Goal: Information Seeking & Learning: Find specific fact

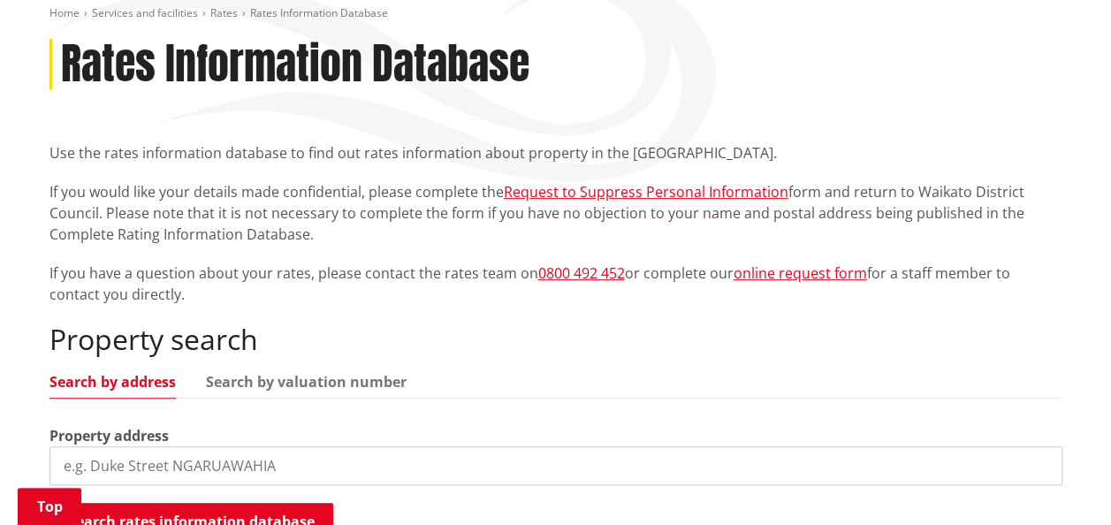
scroll to position [265, 0]
click at [230, 447] on input "search" at bounding box center [555, 464] width 1013 height 39
paste input "21 Kirriemur Close"
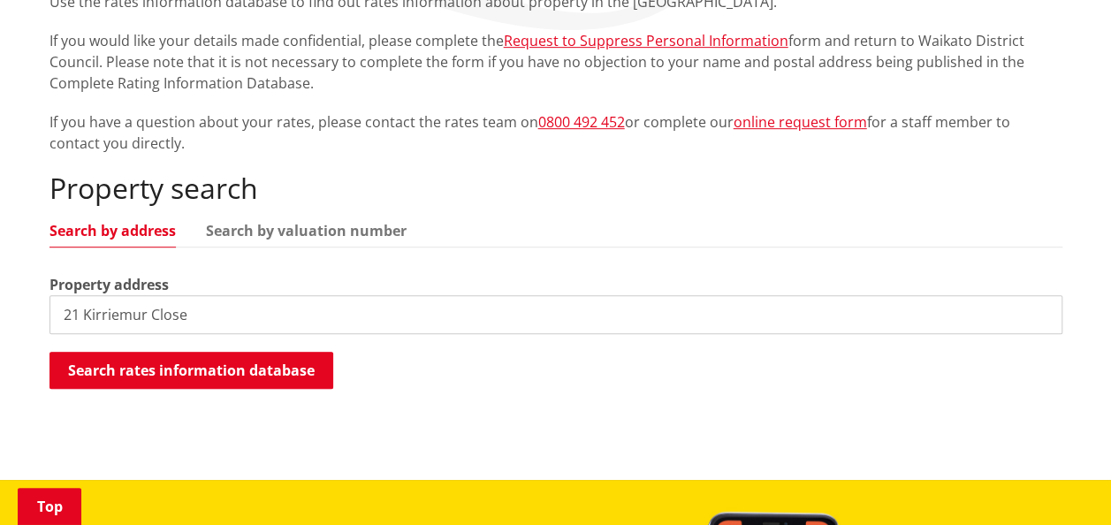
scroll to position [442, 0]
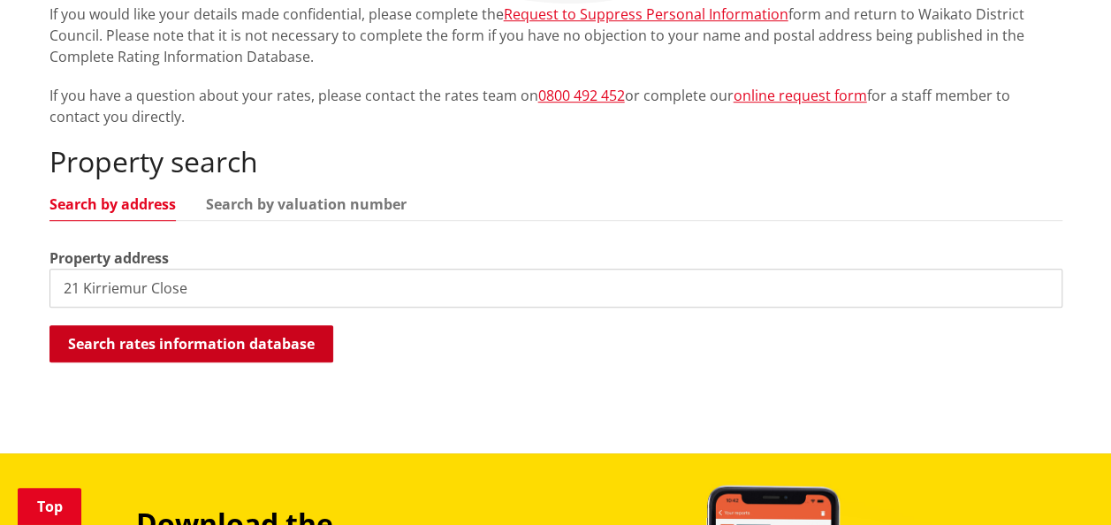
click at [202, 343] on button "Search rates information database" at bounding box center [191, 343] width 284 height 37
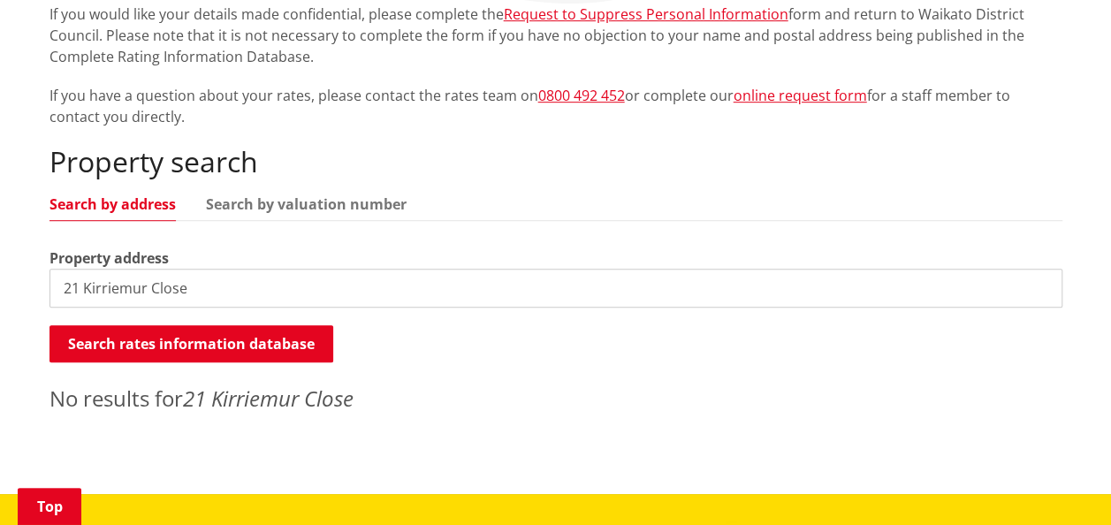
drag, startPoint x: 209, startPoint y: 292, endPoint x: 111, endPoint y: 292, distance: 98.1
click at [111, 292] on input "21 Kirriemur Close" at bounding box center [555, 288] width 1013 height 39
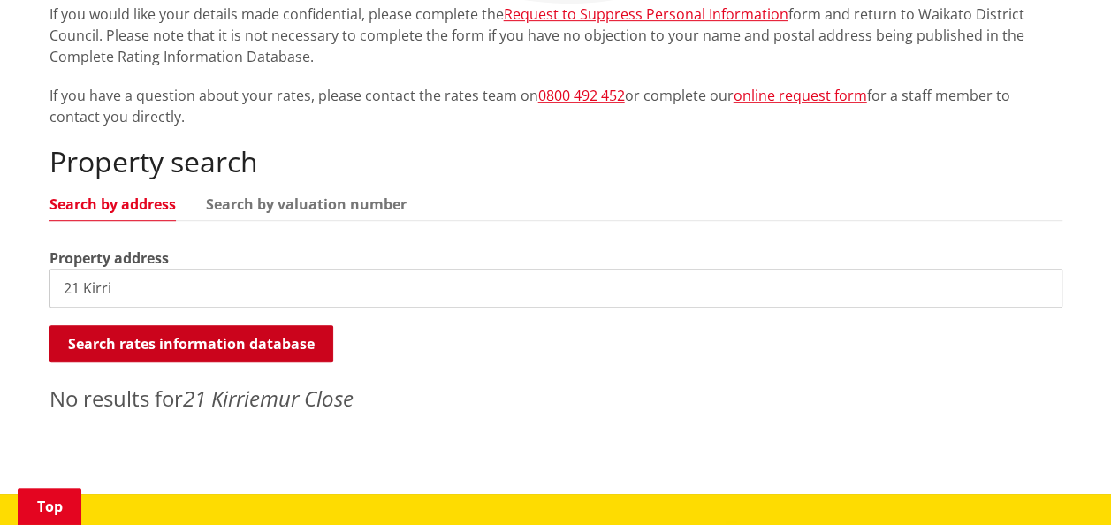
type input "21 Kirri"
click at [250, 359] on button "Search rates information database" at bounding box center [191, 343] width 284 height 37
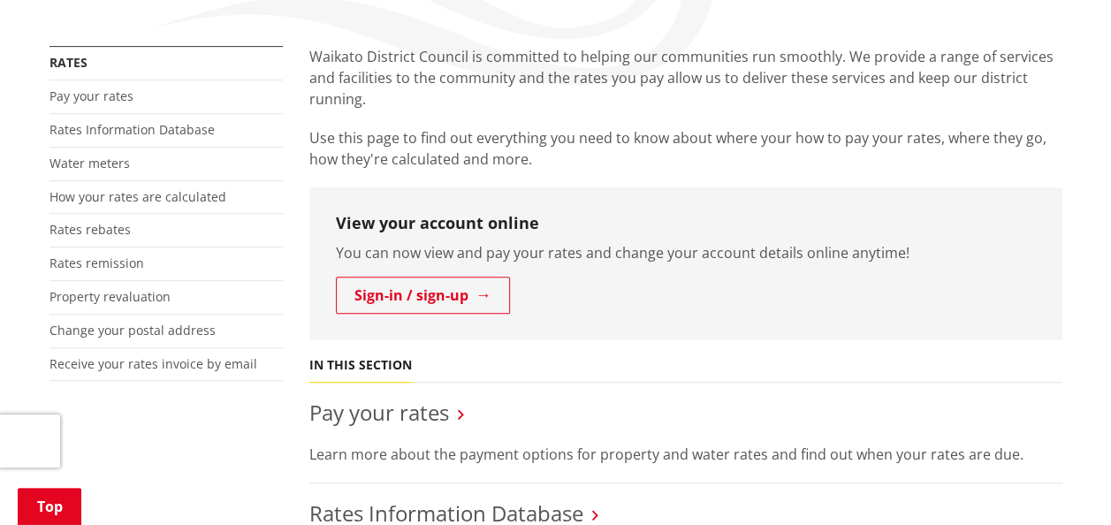
scroll to position [354, 0]
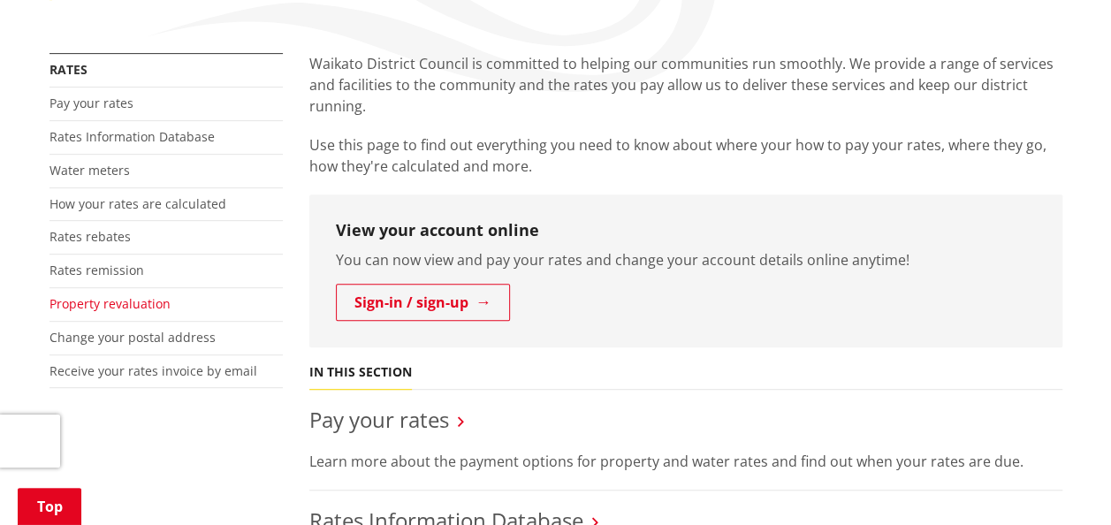
click at [92, 302] on link "Property revaluation" at bounding box center [109, 303] width 121 height 17
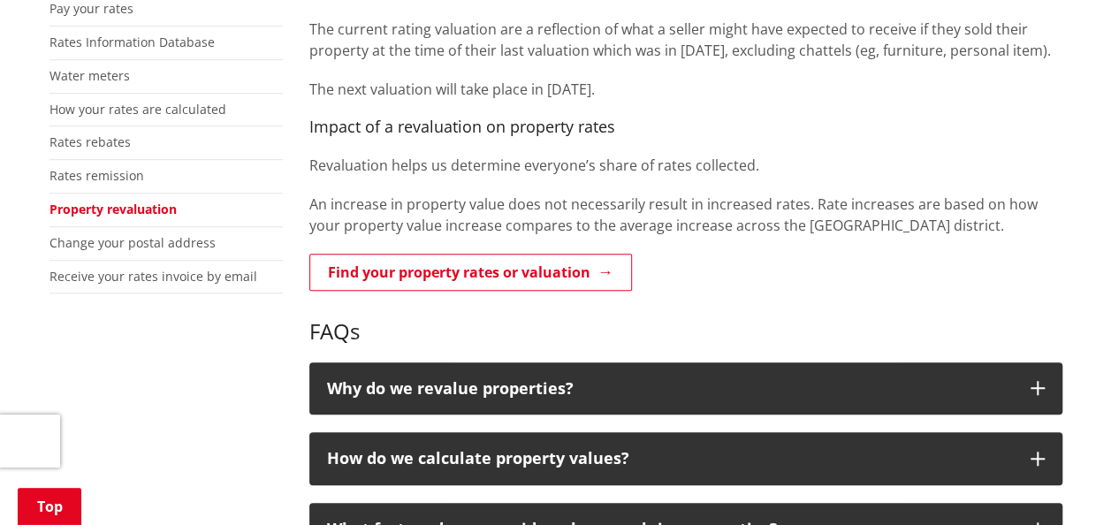
scroll to position [265, 0]
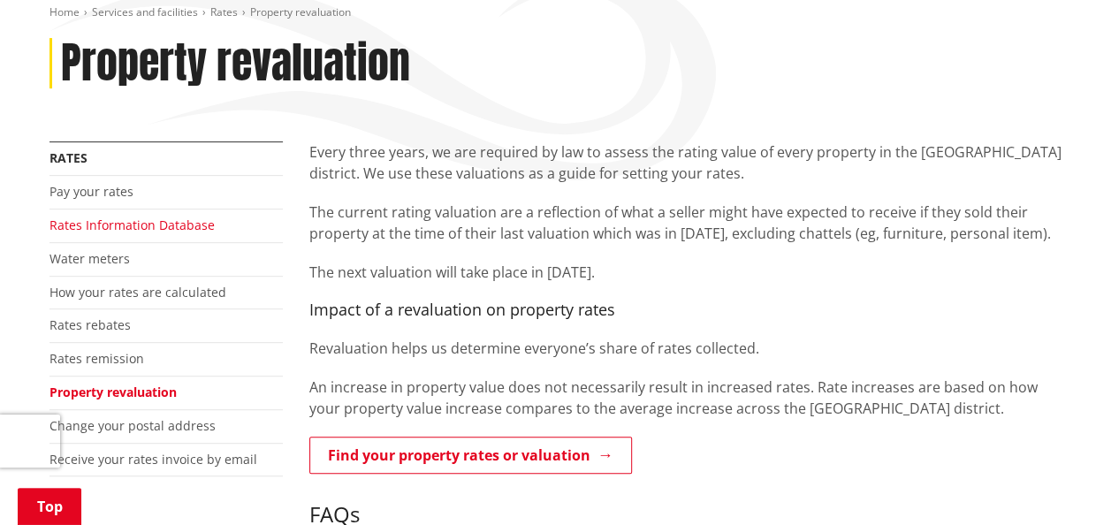
click at [84, 219] on link "Rates Information Database" at bounding box center [131, 225] width 165 height 17
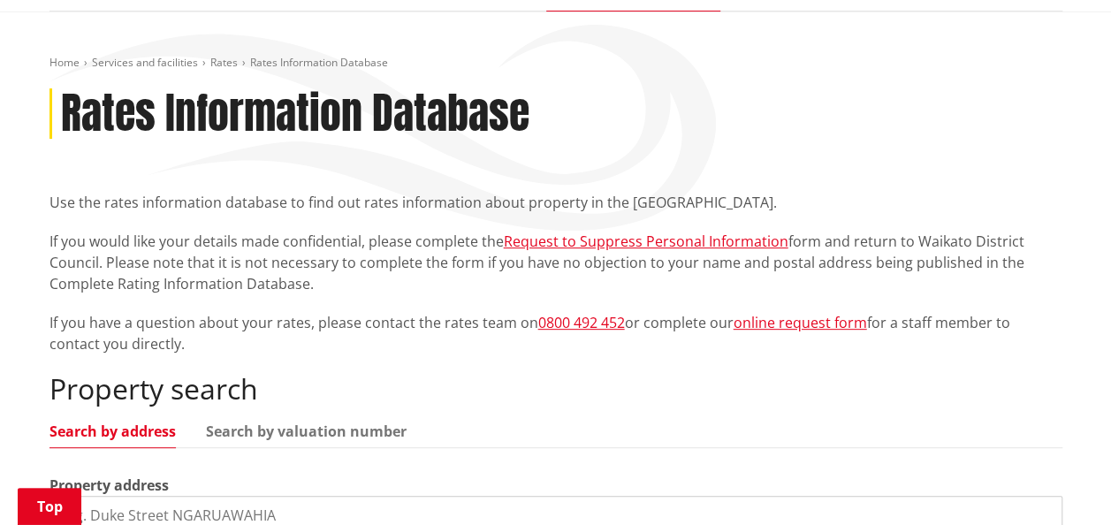
scroll to position [354, 0]
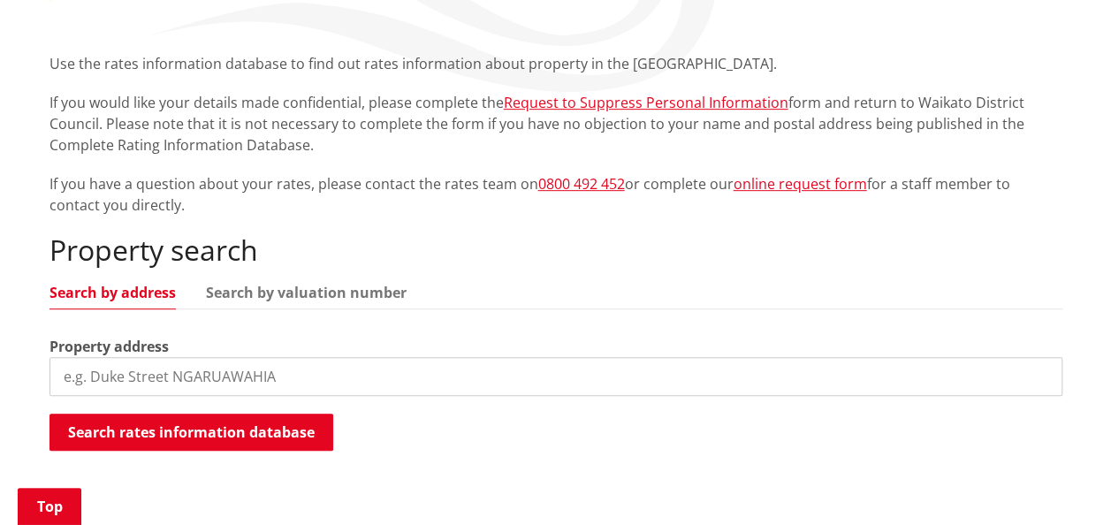
click at [248, 364] on input "search" at bounding box center [555, 376] width 1013 height 39
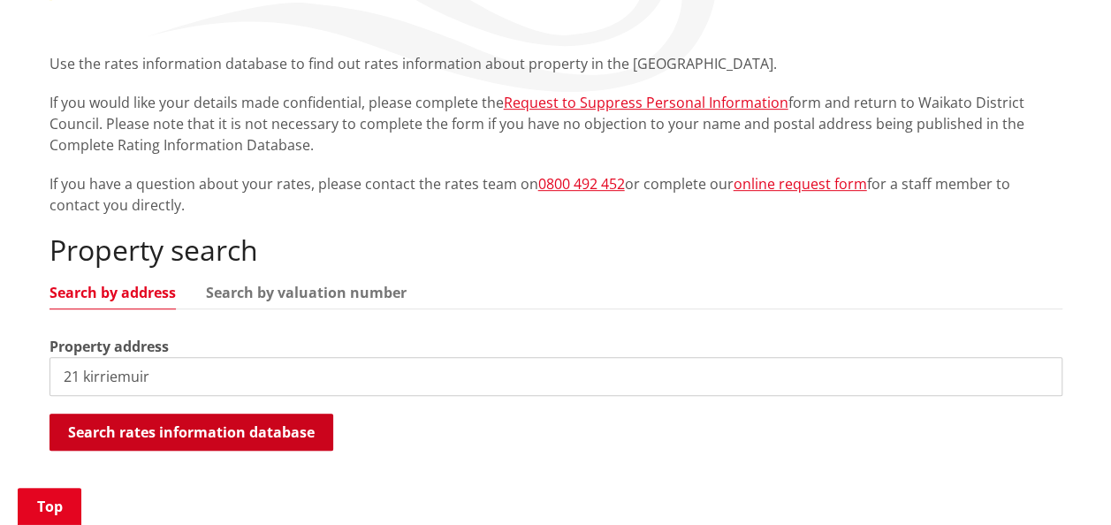
type input "21 kirriemuir"
click at [233, 438] on button "Search rates information database" at bounding box center [191, 432] width 284 height 37
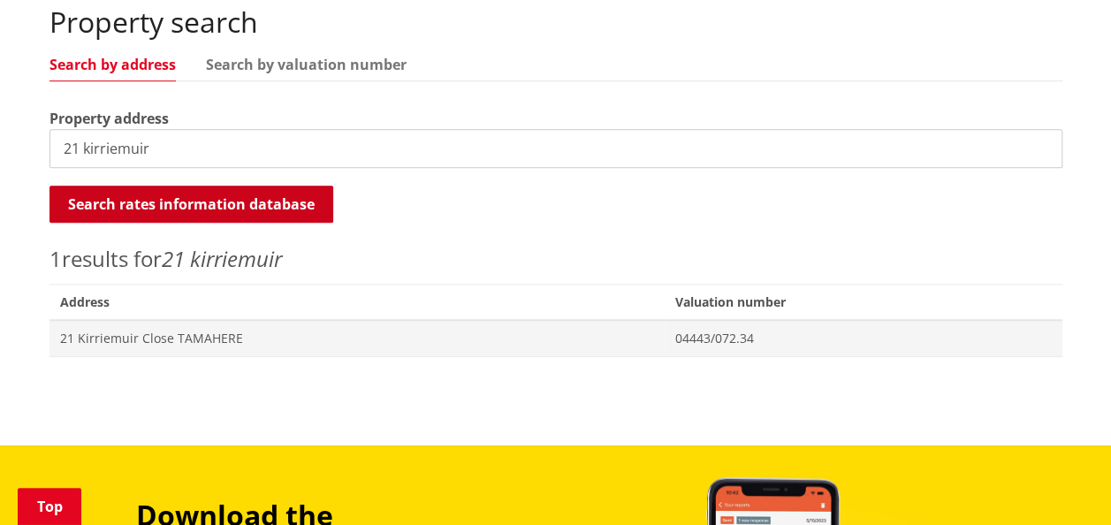
scroll to position [619, 0]
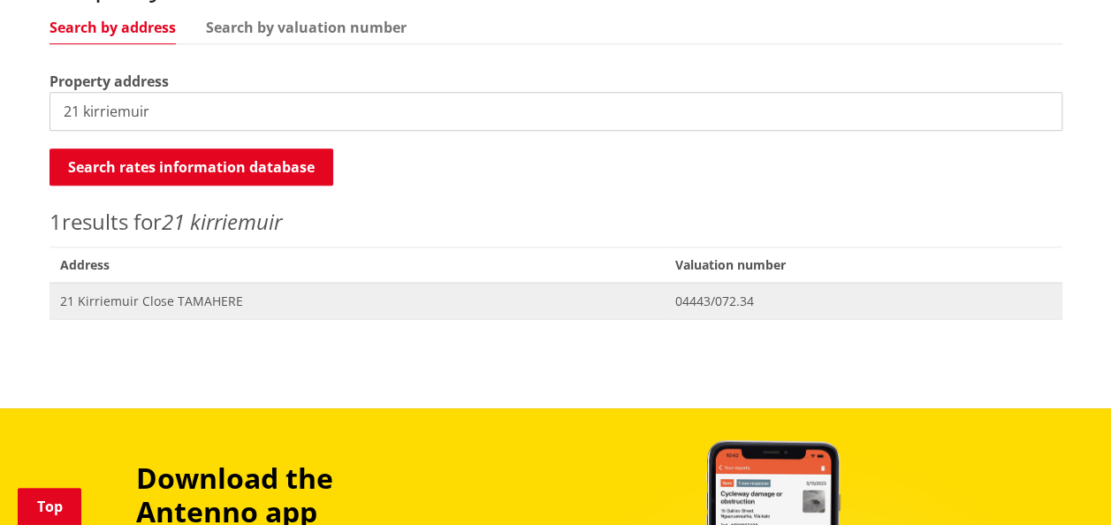
click at [156, 299] on span "21 Kirriemuir Close TAMAHERE" at bounding box center [357, 302] width 595 height 18
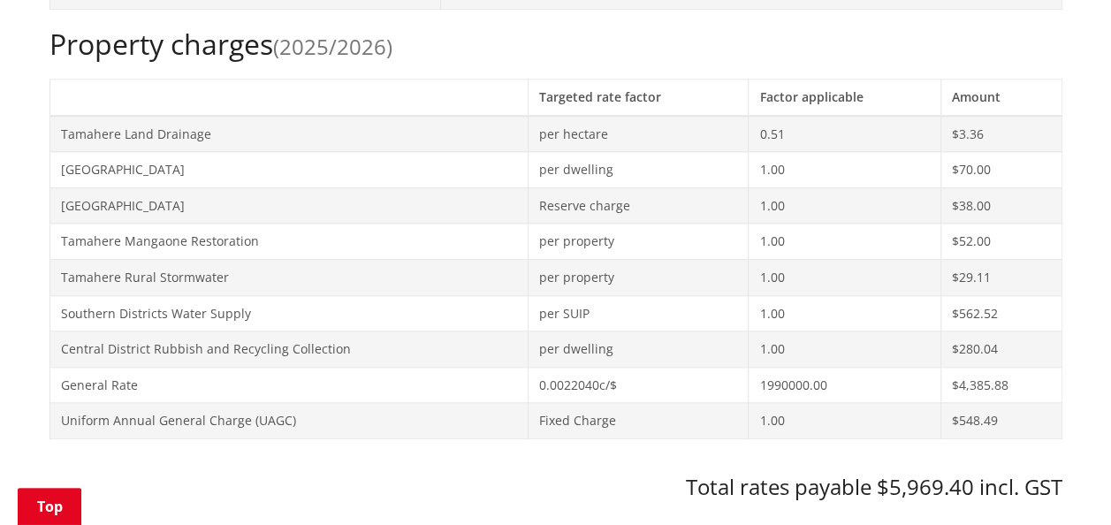
scroll to position [972, 0]
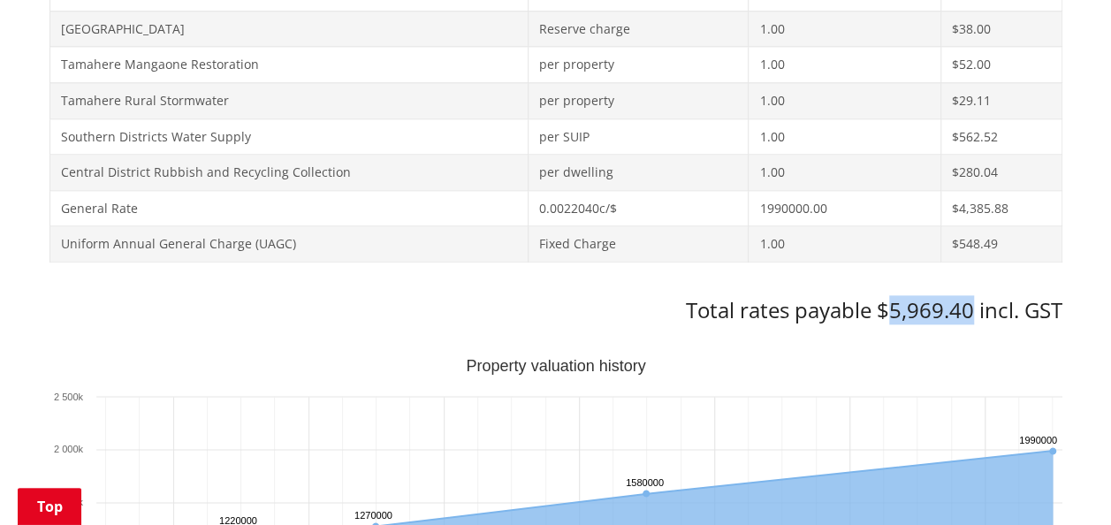
drag, startPoint x: 973, startPoint y: 311, endPoint x: 889, endPoint y: 300, distance: 84.7
click at [889, 300] on h3 "Total rates payable $5,969.40 incl. GST" at bounding box center [555, 311] width 1013 height 26
copy h3 "5,969.40"
click at [49, 304] on h3 "Total rates payable $5,969.40 incl. GST" at bounding box center [555, 311] width 1013 height 26
